Goal: Task Accomplishment & Management: Use online tool/utility

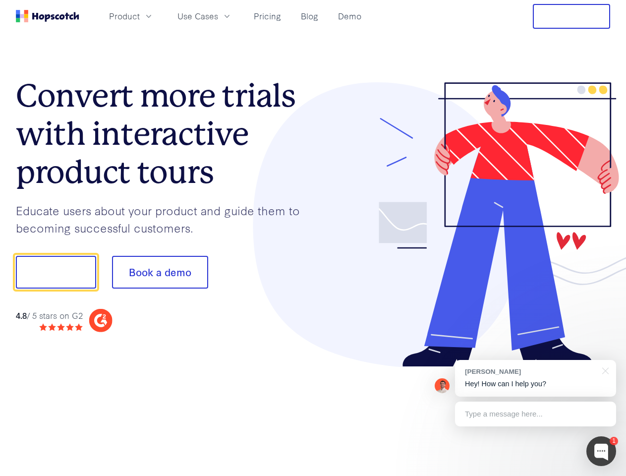
click at [313, 238] on div at bounding box center [461, 224] width 297 height 285
click at [140, 16] on span "Product" at bounding box center [124, 16] width 31 height 12
click at [218, 16] on span "Use Cases" at bounding box center [197, 16] width 41 height 12
click at [571, 16] on button "Free Trial" at bounding box center [571, 16] width 77 height 25
click at [55, 272] on button "Show me!" at bounding box center [56, 272] width 80 height 33
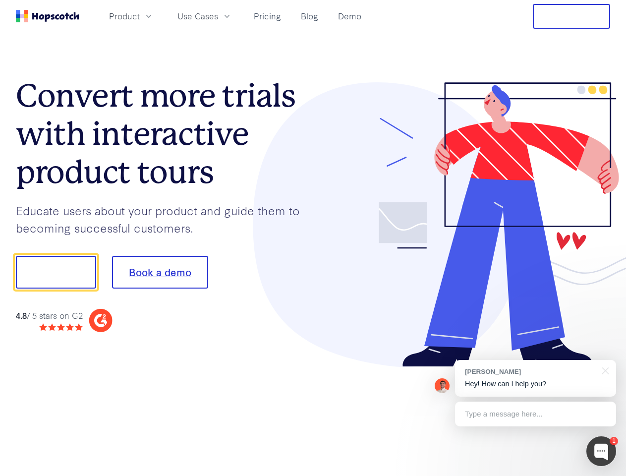
click at [160, 272] on button "Book a demo" at bounding box center [160, 272] width 96 height 33
click at [601, 451] on div at bounding box center [601, 451] width 30 height 30
click at [535, 378] on div "[PERSON_NAME] Hey! How can I help you?" at bounding box center [535, 378] width 161 height 37
click at [603, 370] on div at bounding box center [523, 271] width 186 height 330
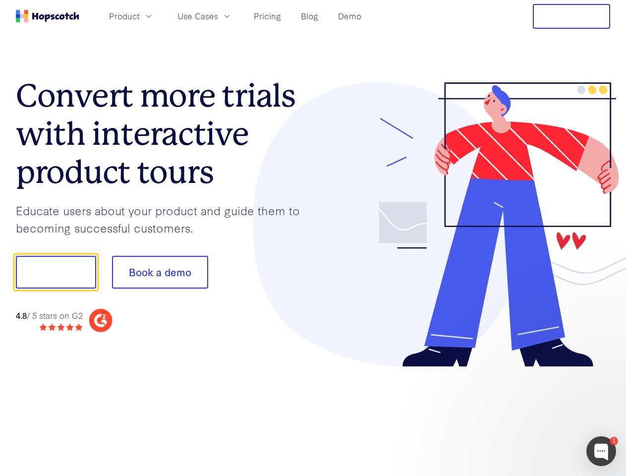
click at [535, 414] on div at bounding box center [523, 337] width 186 height 198
